Goal: Transaction & Acquisition: Purchase product/service

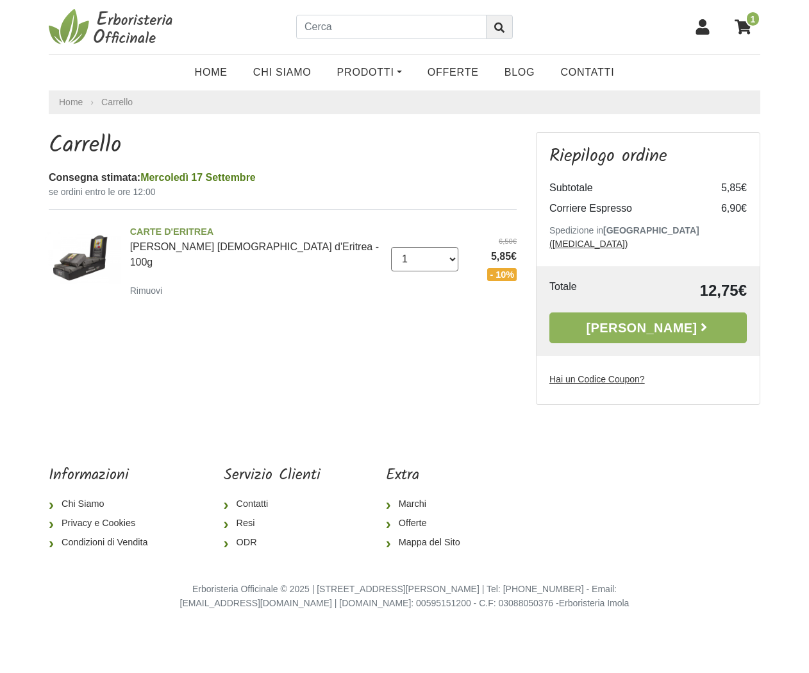
click at [453, 253] on select "0 (Rimuovi) 1 2 3 4 5 6 7 8 9 10 11 12 13 14 15 16" at bounding box center [425, 259] width 68 height 24
select select "10"
click at [391, 247] on select "0 (Rimuovi) 1 2 3 4 5 6 7 8 9 10 11 12 13 14 15 16" at bounding box center [425, 259] width 68 height 24
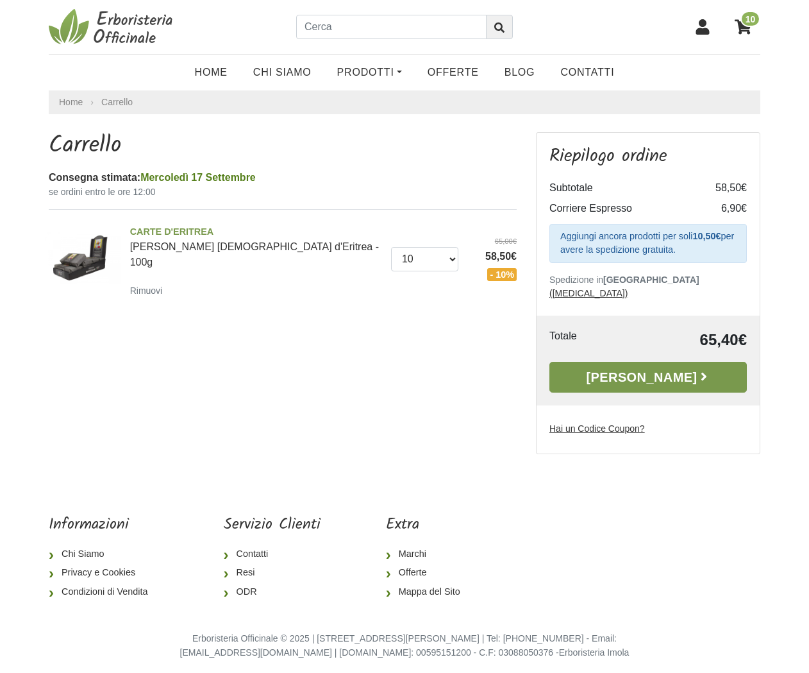
click at [600, 362] on link "[PERSON_NAME]" at bounding box center [649, 377] width 198 height 31
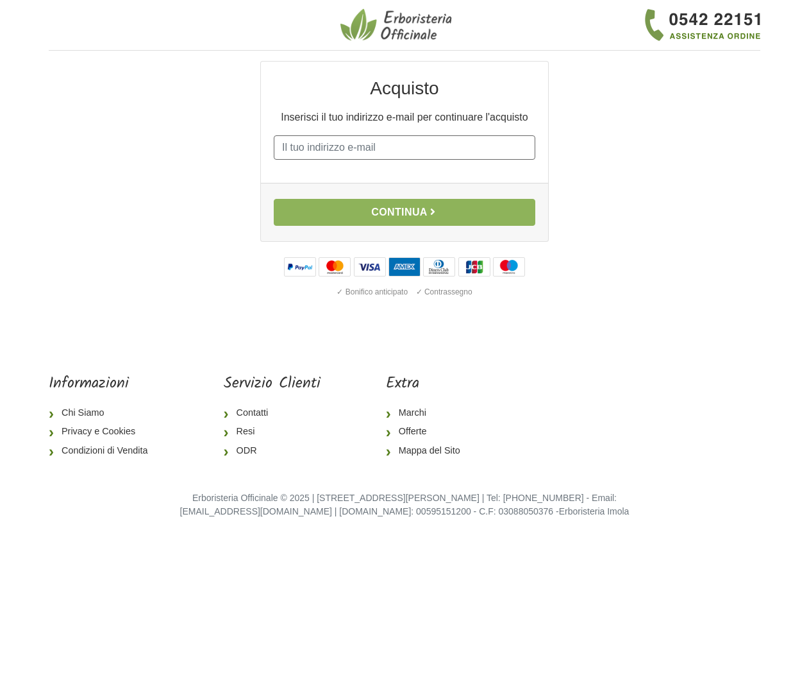
click at [380, 150] on input "E-mail" at bounding box center [405, 147] width 262 height 24
type input "farina_lorenzo@yahoo.it"
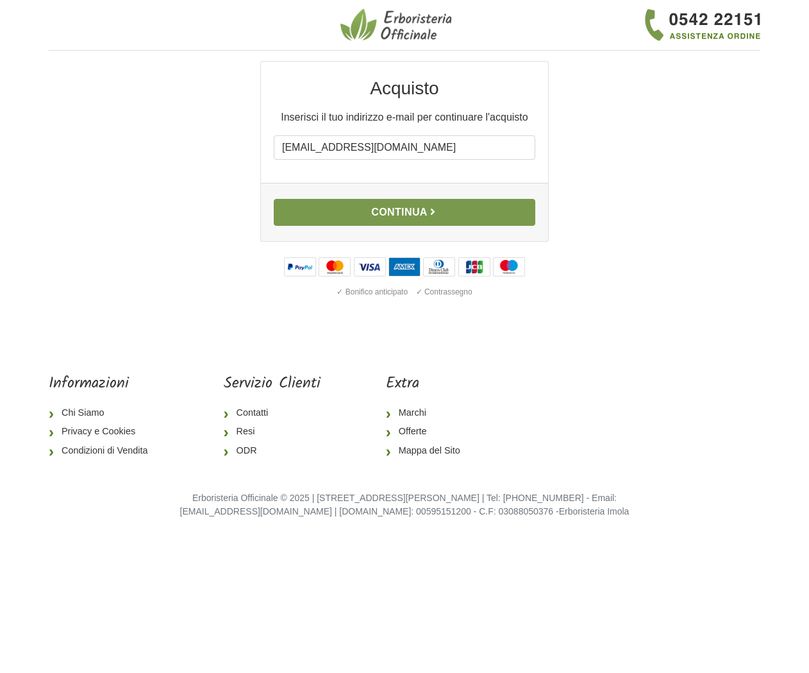
click at [397, 214] on button "Continua" at bounding box center [405, 212] width 262 height 27
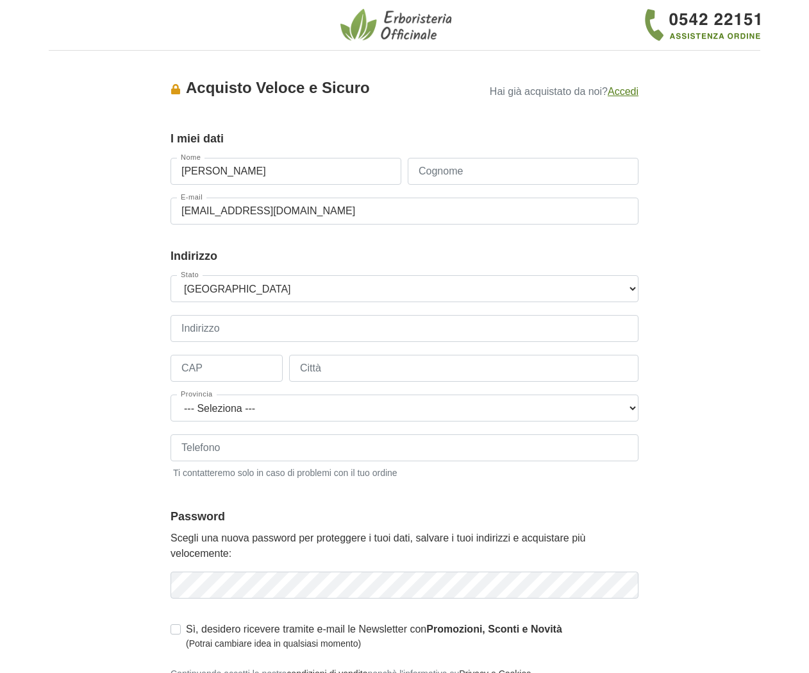
type input "[PERSON_NAME]"
click at [487, 169] on input "Cognome" at bounding box center [523, 171] width 231 height 27
type input "Farina"
click at [283, 285] on select "--- Seleziona --- Austria Belgium Bulgaria Croatia Czech Republic Denmark Eston…" at bounding box center [405, 288] width 468 height 27
click at [171, 275] on select "--- Seleziona --- Austria Belgium Bulgaria Croatia Czech Republic Denmark Eston…" at bounding box center [405, 288] width 468 height 27
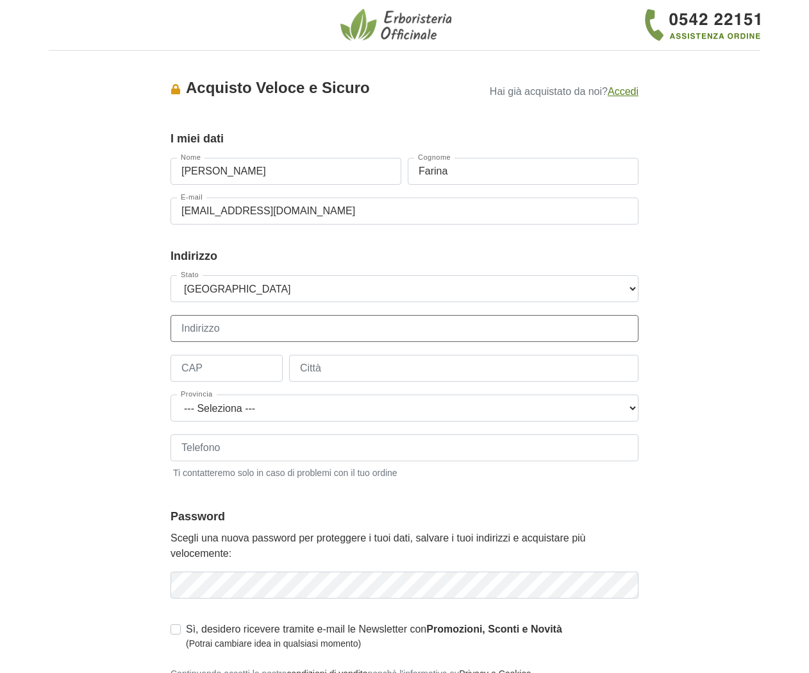
click at [242, 332] on input "Indirizzo" at bounding box center [405, 328] width 468 height 27
type input "[STREET_ADDRESS][PERSON_NAME]"
type input "00196"
type input "[GEOGRAPHIC_DATA]"
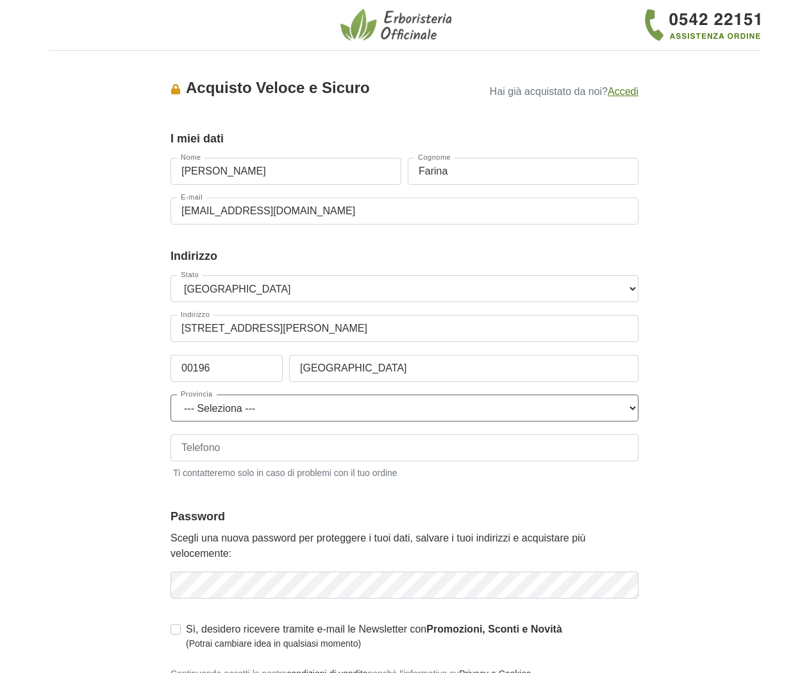
select select "3924"
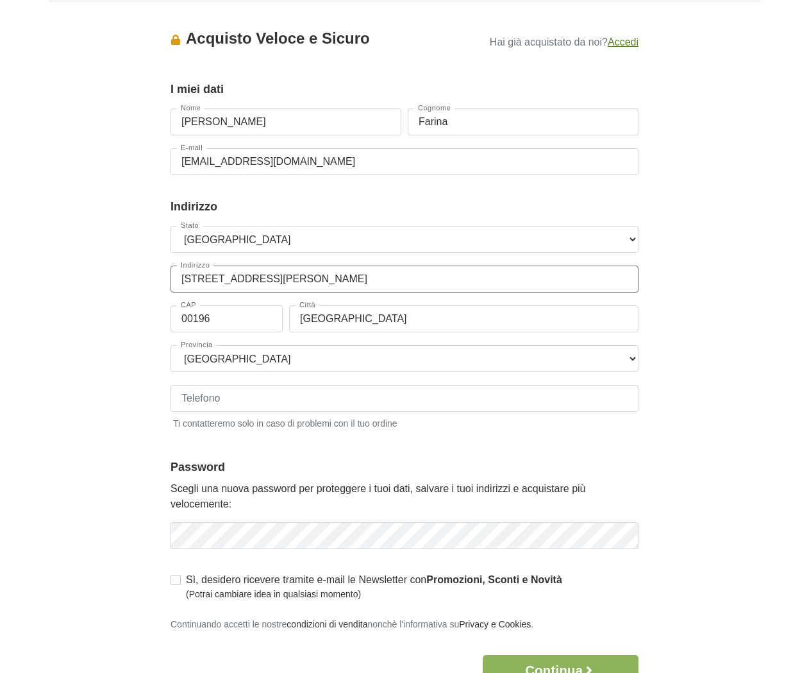
scroll to position [52, 0]
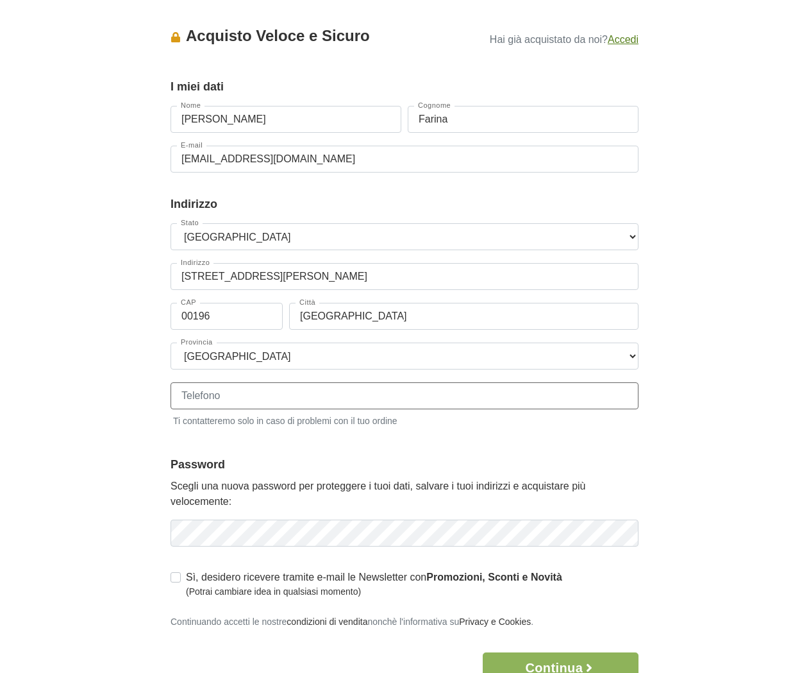
click at [237, 398] on input "Telefono" at bounding box center [405, 395] width 468 height 27
type input "335390913"
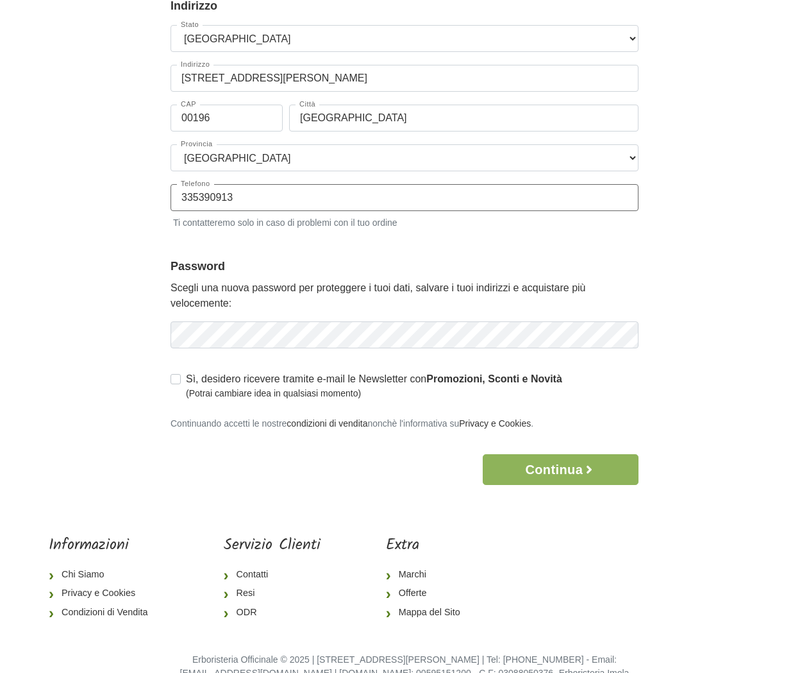
scroll to position [278, 0]
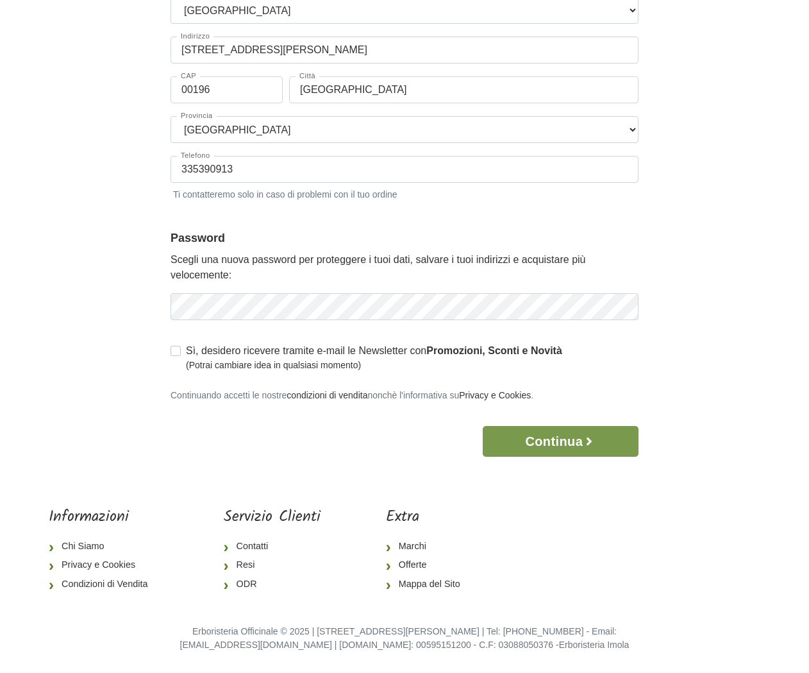
click at [543, 441] on button "Continua" at bounding box center [561, 441] width 156 height 31
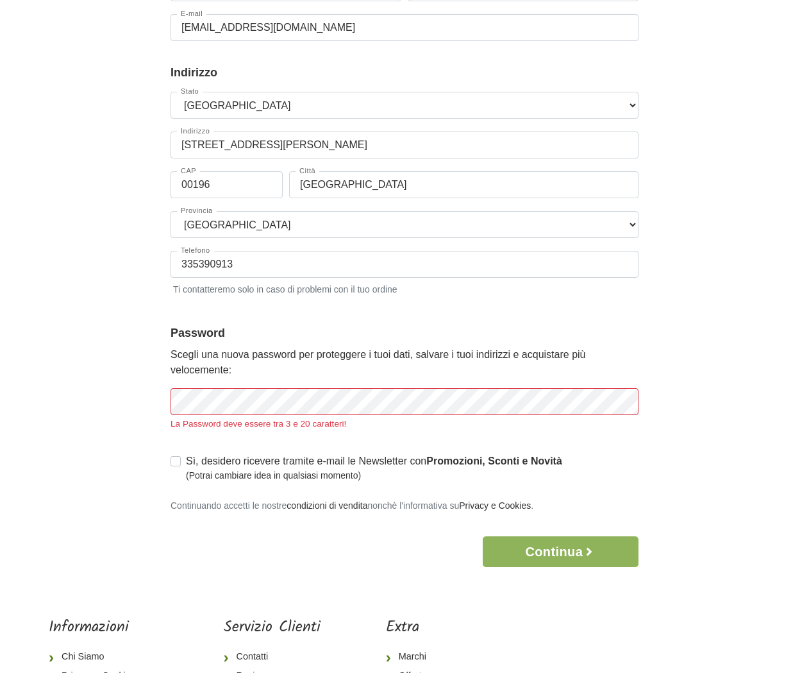
scroll to position [266, 0]
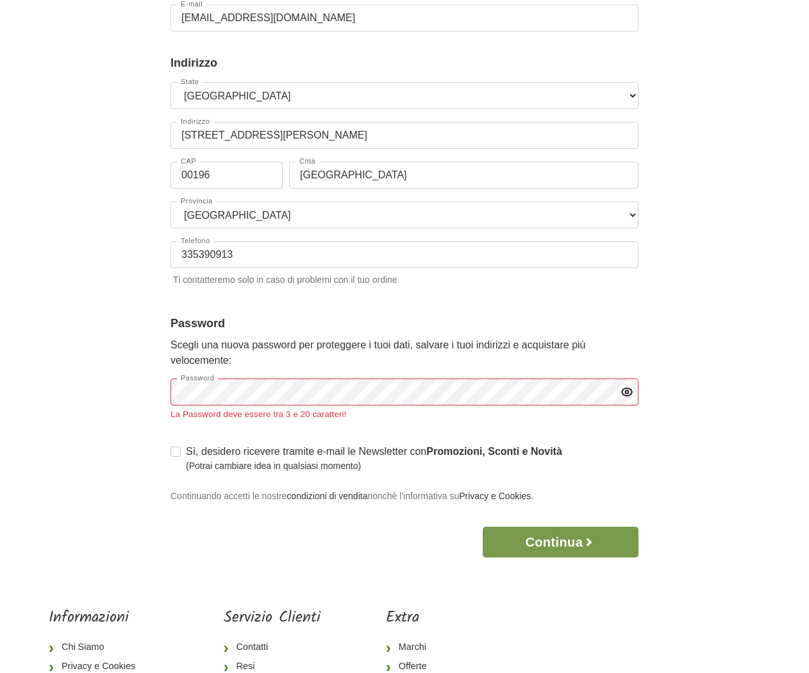
click at [567, 539] on button "Continua" at bounding box center [561, 542] width 156 height 31
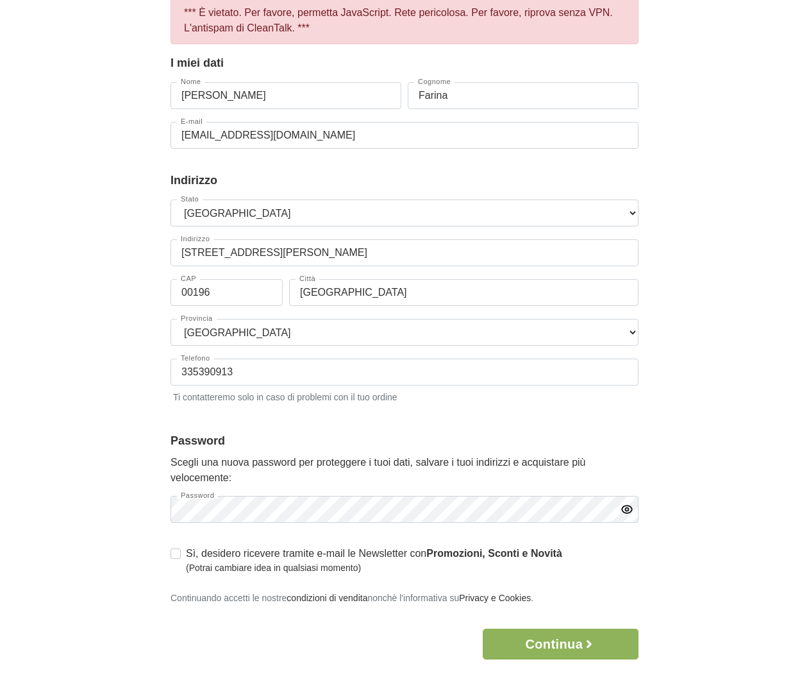
scroll to position [135, 0]
click at [628, 512] on icon "button" at bounding box center [627, 508] width 10 height 8
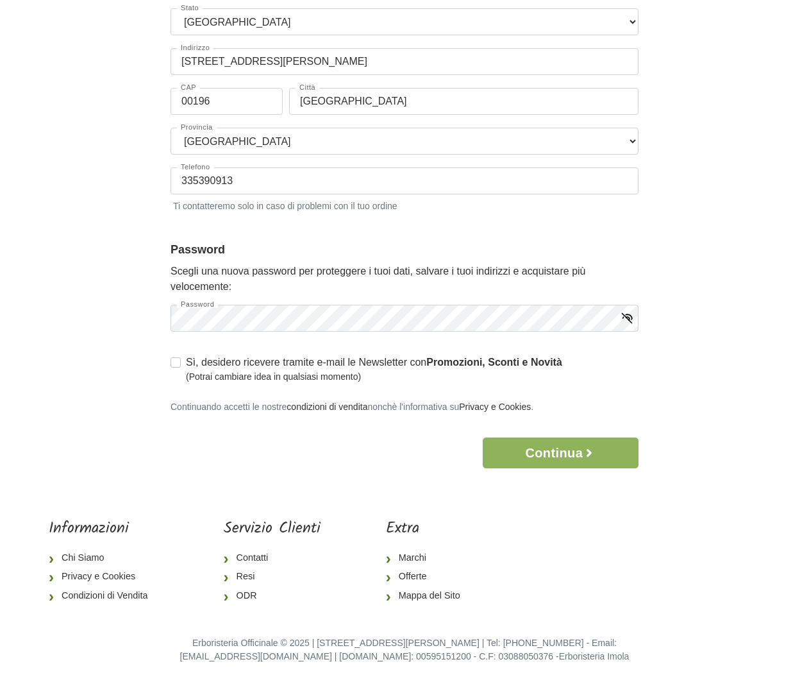
scroll to position [336, 0]
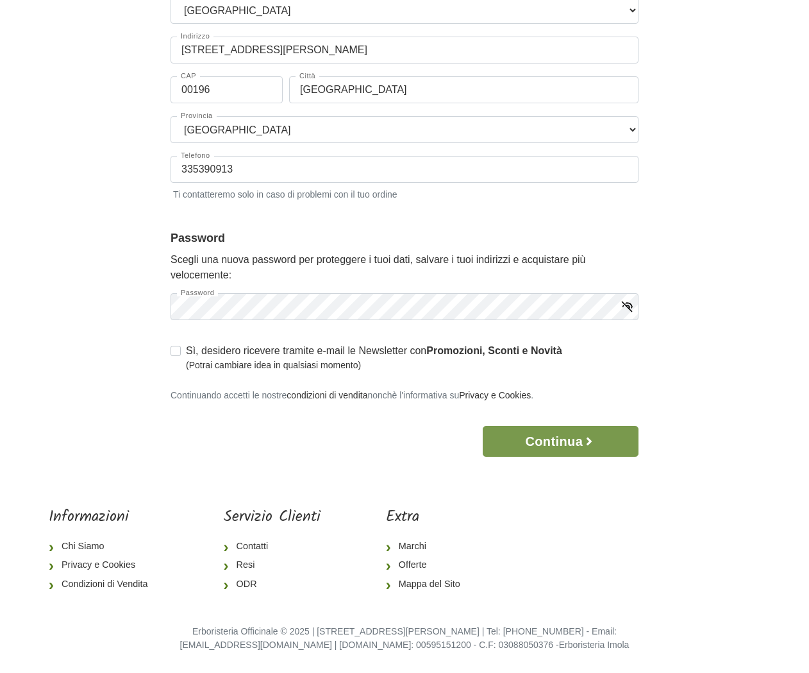
click at [552, 442] on button "Continua" at bounding box center [561, 441] width 156 height 31
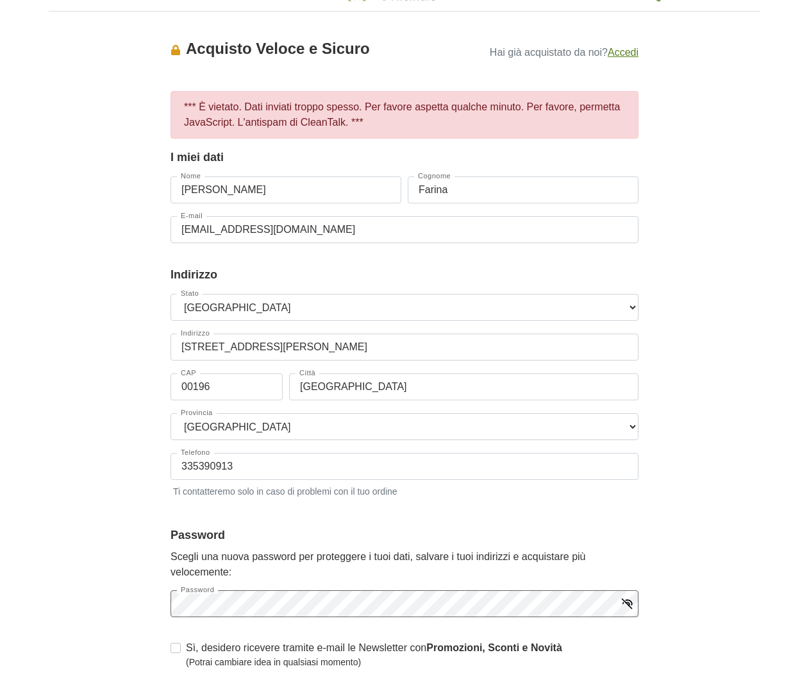
scroll to position [0, 0]
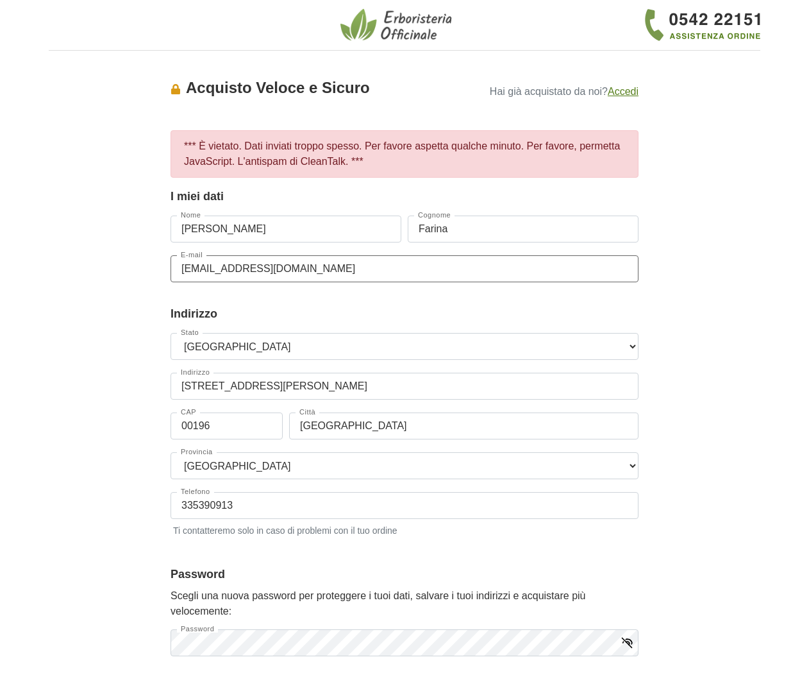
click at [179, 266] on input "[EMAIL_ADDRESS][DOMAIN_NAME]" at bounding box center [405, 268] width 468 height 27
click at [181, 346] on select "--- Seleziona --- Austria Belgium Bulgaria Croatia Czech Republic Denmark Eston…" at bounding box center [405, 346] width 468 height 27
click at [171, 333] on select "--- Seleziona --- Austria Belgium Bulgaria Croatia Czech Republic Denmark Eston…" at bounding box center [405, 346] width 468 height 27
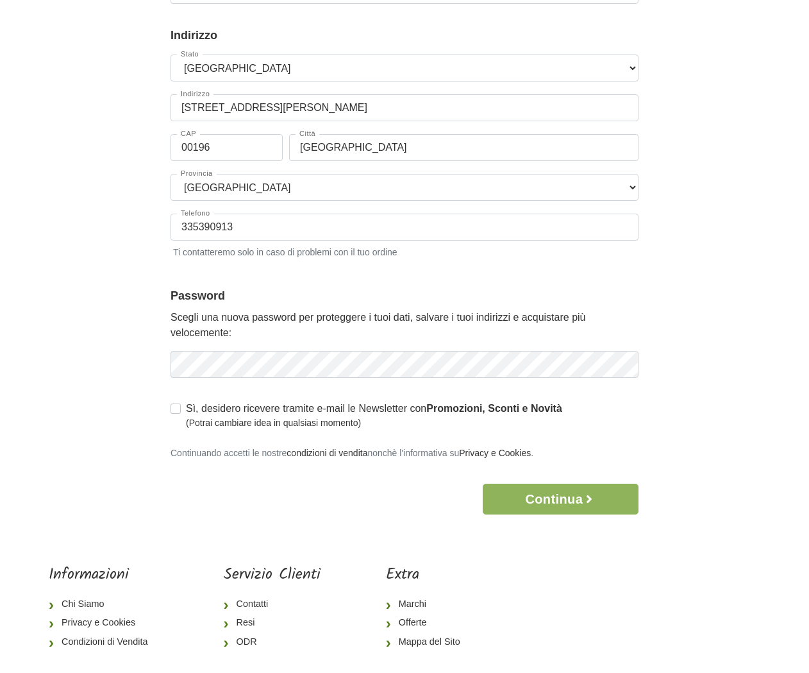
scroll to position [224, 0]
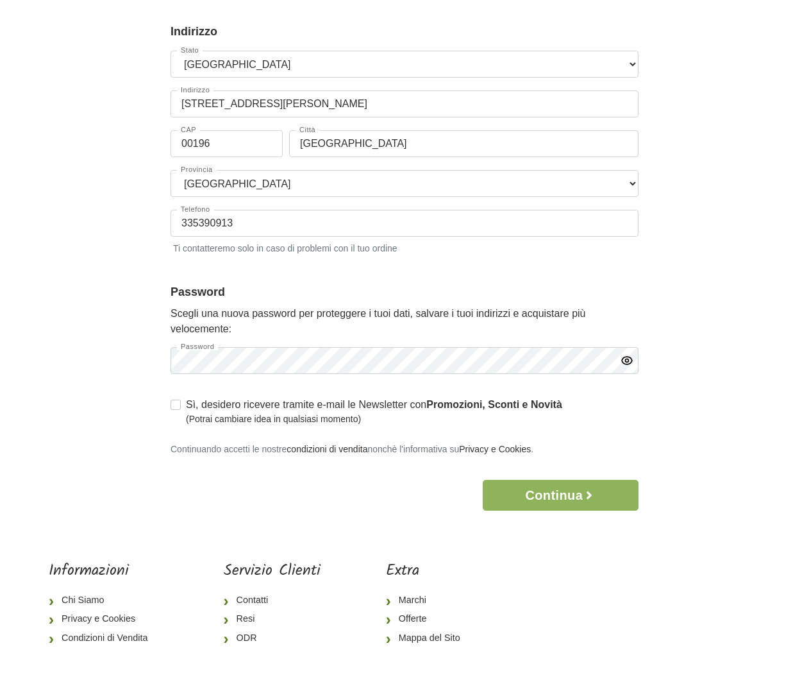
click at [622, 357] on icon "button" at bounding box center [627, 360] width 13 height 13
click at [541, 489] on button "Continua" at bounding box center [561, 495] width 156 height 31
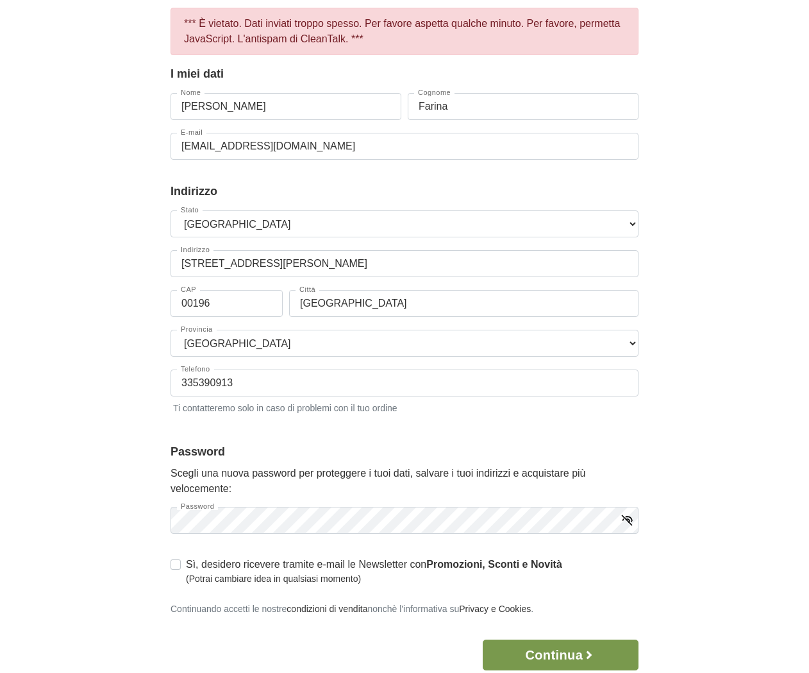
scroll to position [120, 0]
